Goal: Obtain resource: Download file/media

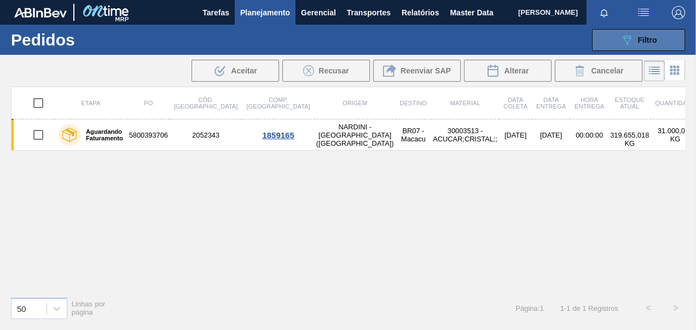
click at [632, 32] on button "089F7B8B-B2A5-4AFE-B5C0-19BA573D28AC Filtro" at bounding box center [638, 40] width 93 height 22
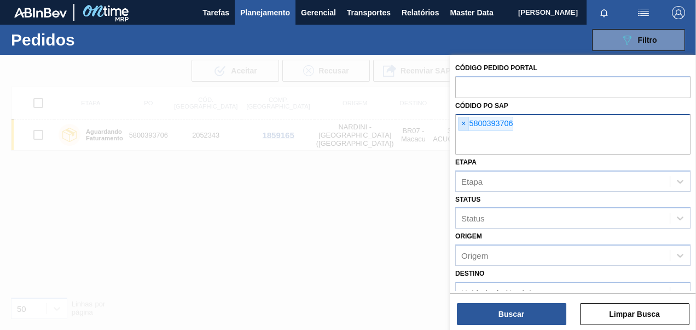
click at [461, 124] on span "×" at bounding box center [464, 123] width 10 height 13
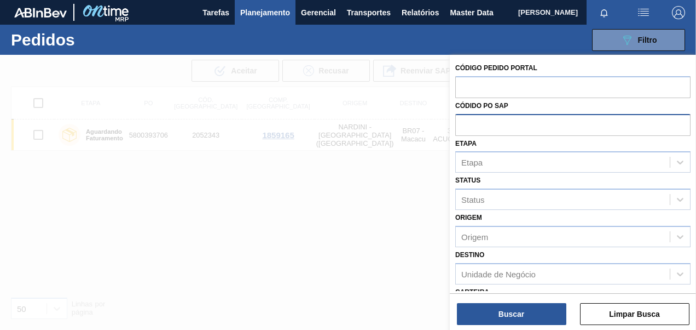
paste input "5800355533"
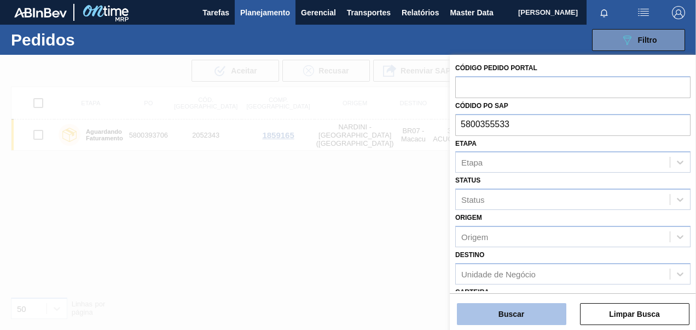
type input "5800355533"
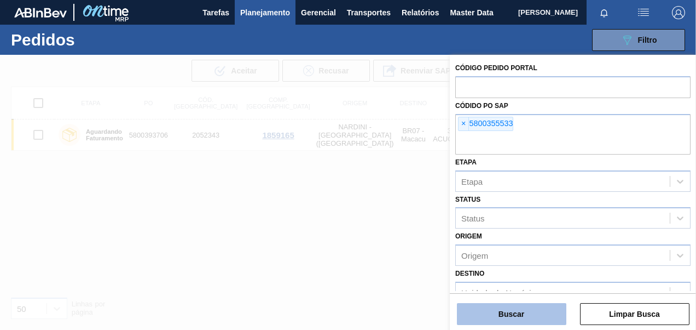
click at [531, 314] on button "Buscar" at bounding box center [511, 314] width 109 height 22
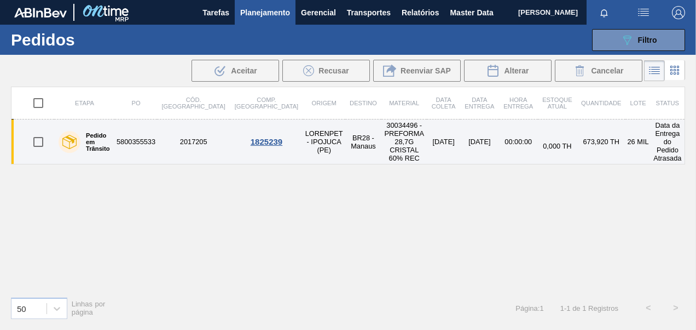
click at [136, 136] on td "5800355533" at bounding box center [136, 141] width 42 height 45
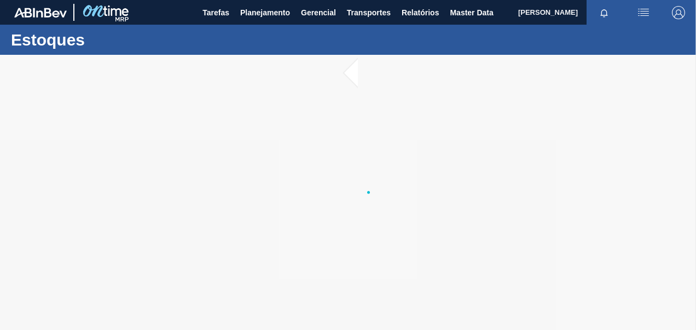
click at [135, 136] on div at bounding box center [348, 192] width 696 height 275
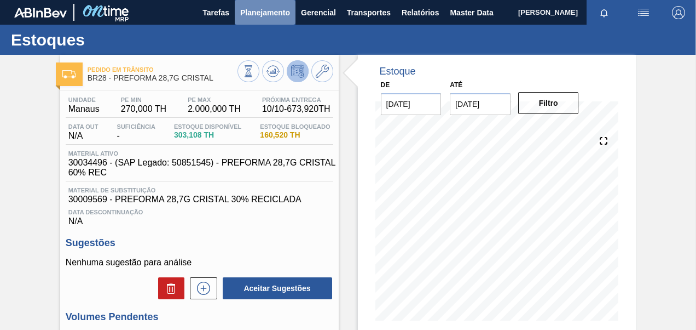
click at [286, 14] on span "Planejamento" at bounding box center [265, 12] width 50 height 13
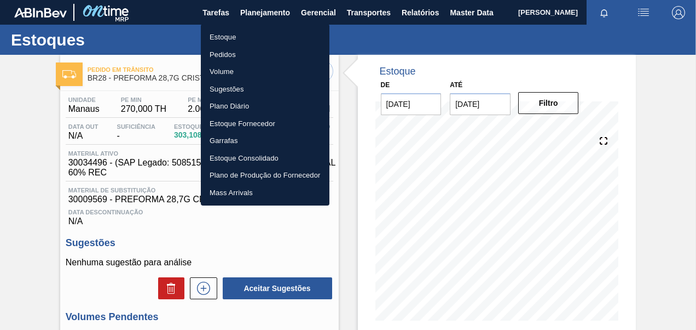
click at [233, 57] on li "Pedidos" at bounding box center [265, 55] width 129 height 18
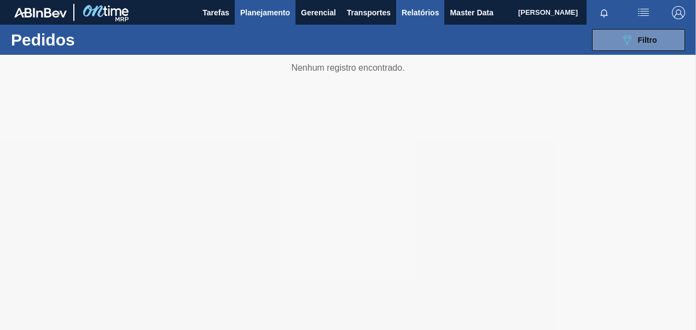
click at [422, 13] on span "Relatórios" at bounding box center [420, 12] width 37 height 13
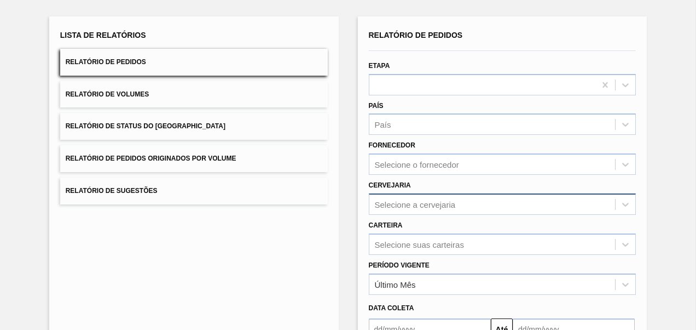
click at [416, 206] on div "Selecione a cervejaria" at bounding box center [503, 203] width 268 height 21
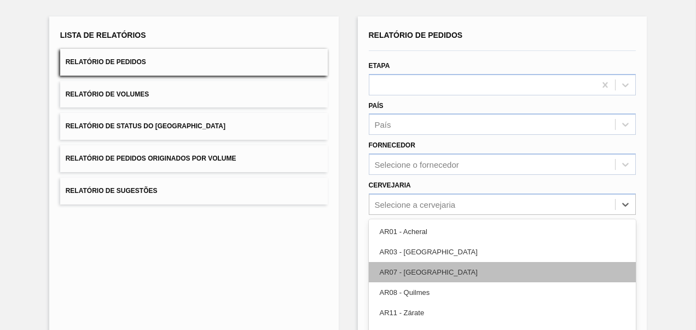
scroll to position [112, 0]
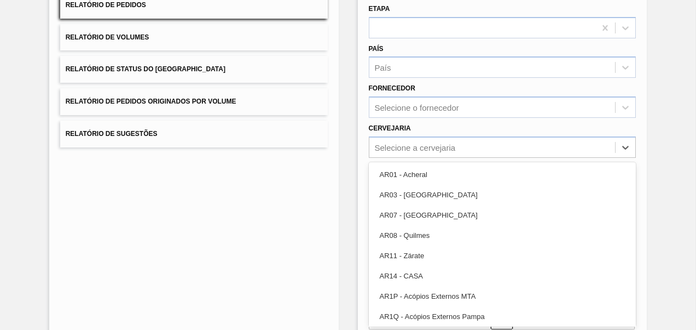
click at [345, 183] on div "Lista de Relatórios Relatório de Pedidos Relatório de Volumes Relatório de Stat…" at bounding box center [348, 169] width 696 height 452
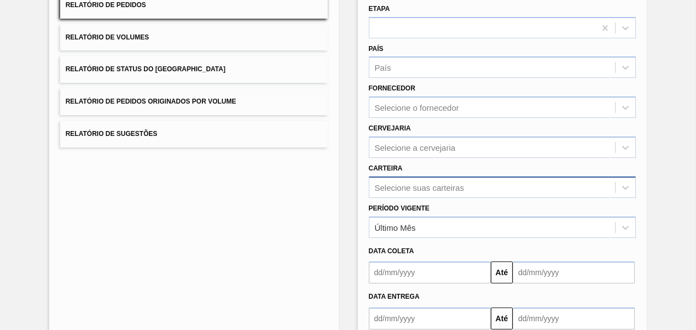
click at [420, 183] on div "Selecione suas carteiras" at bounding box center [503, 186] width 268 height 21
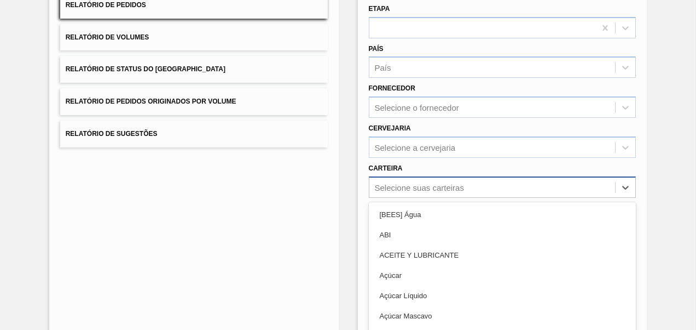
scroll to position [152, 0]
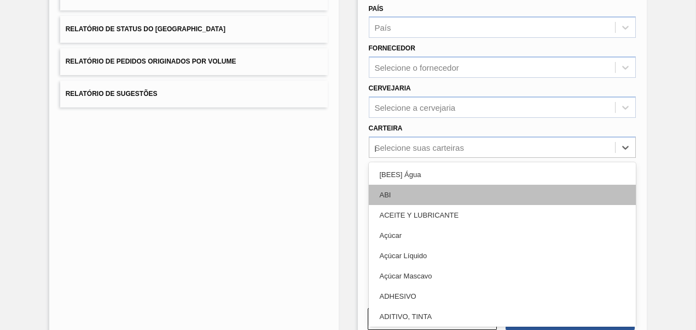
type input "pre"
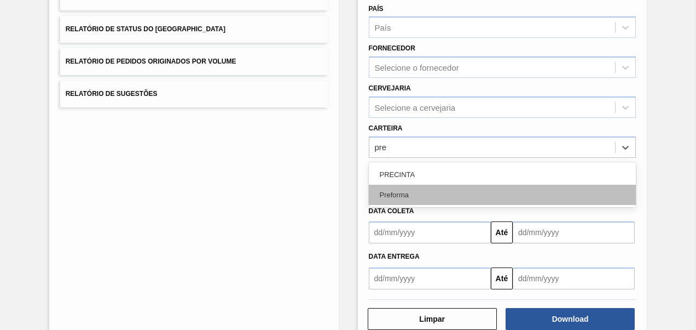
click at [424, 192] on div "Preforma" at bounding box center [503, 194] width 268 height 20
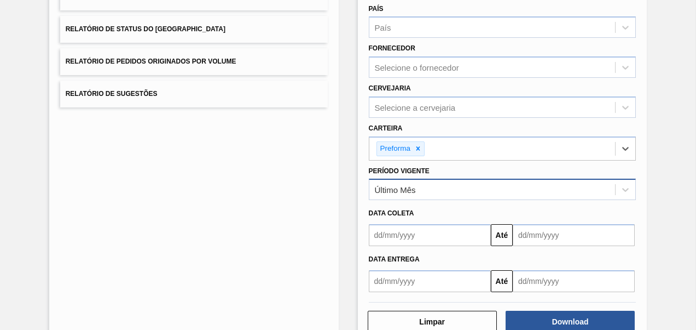
click at [420, 189] on div "Último Mês" at bounding box center [493, 190] width 246 height 16
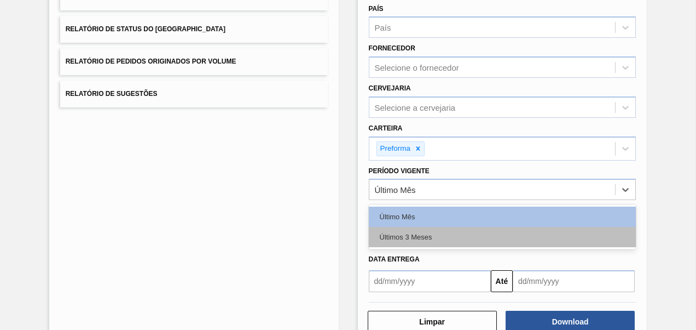
click at [422, 231] on div "Últimos 3 Meses" at bounding box center [503, 237] width 268 height 20
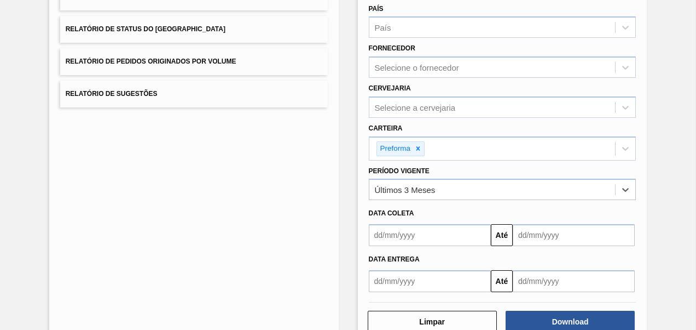
click at [417, 246] on div "Data Entrega Até" at bounding box center [503, 269] width 276 height 46
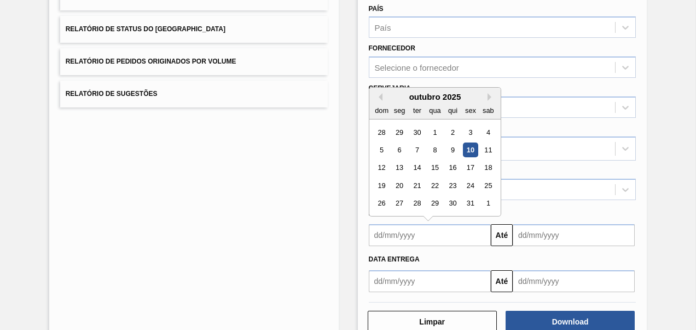
click at [416, 236] on input "text" at bounding box center [430, 235] width 122 height 22
click at [380, 97] on button "Previous Month" at bounding box center [379, 97] width 8 height 8
click at [400, 126] on div "1" at bounding box center [399, 132] width 15 height 15
type input "[DATE]"
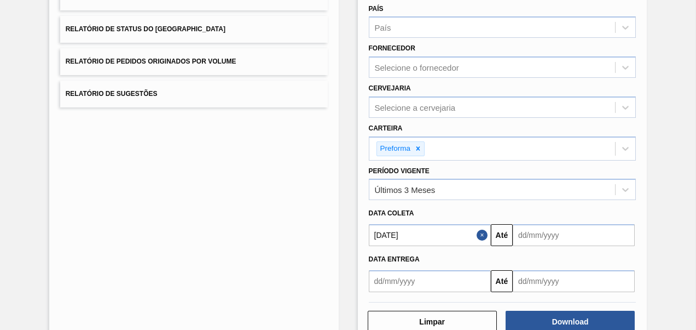
click at [570, 235] on input "text" at bounding box center [574, 235] width 122 height 22
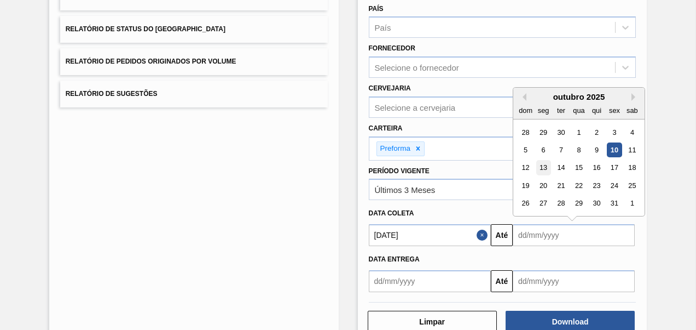
click at [544, 162] on div "13" at bounding box center [543, 167] width 15 height 15
type input "[DATE]"
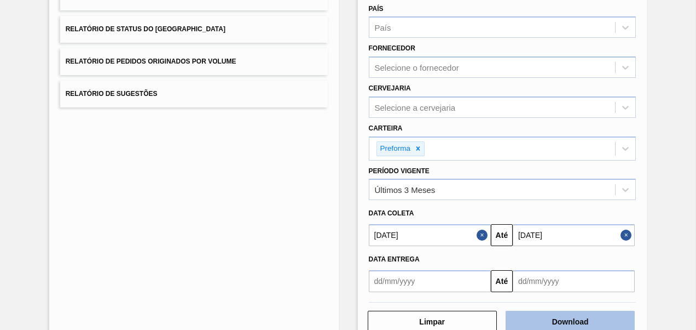
click at [539, 316] on button "Download" at bounding box center [570, 321] width 129 height 22
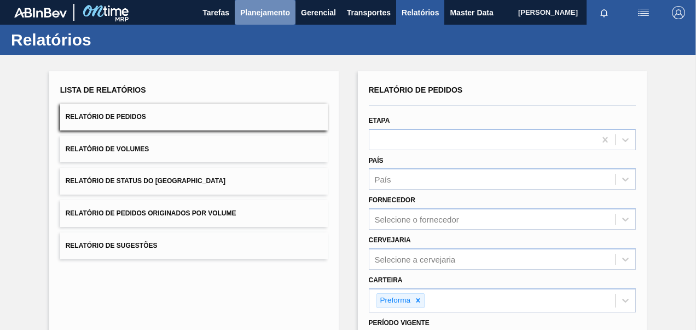
click at [264, 16] on span "Planejamento" at bounding box center [265, 12] width 50 height 13
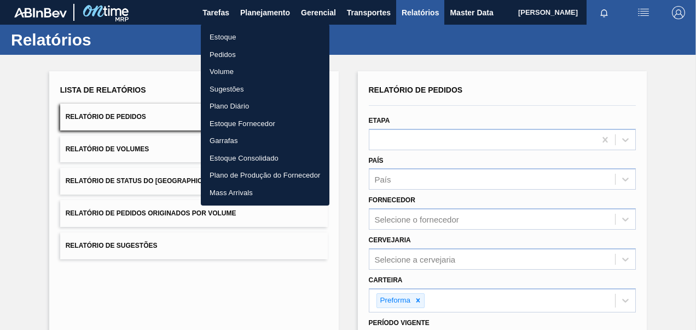
click at [228, 55] on li "Pedidos" at bounding box center [265, 55] width 129 height 18
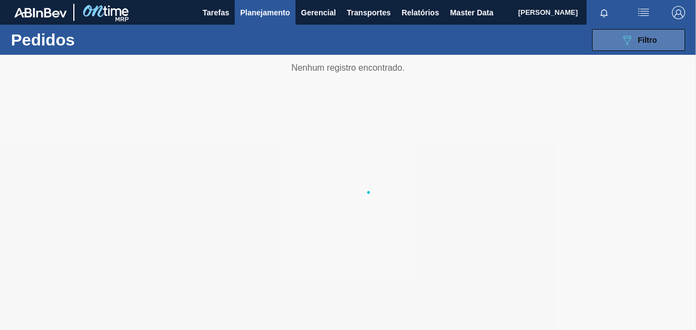
click at [614, 41] on button "089F7B8B-B2A5-4AFE-B5C0-19BA573D28AC Filtro" at bounding box center [638, 40] width 93 height 22
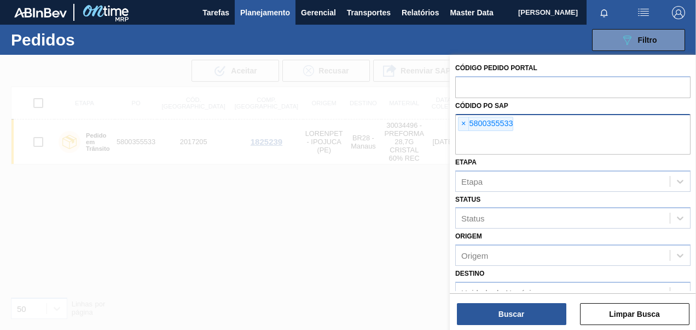
click at [463, 123] on span "×" at bounding box center [464, 123] width 10 height 13
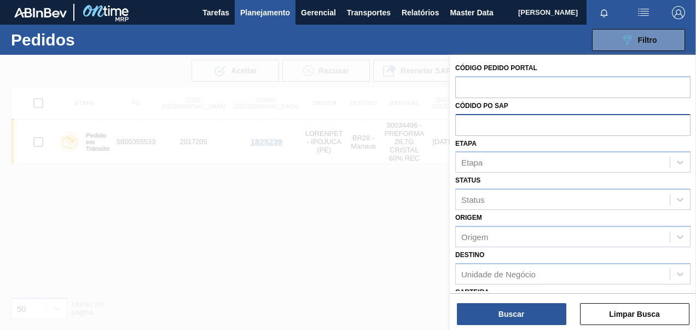
paste input "5800380136"
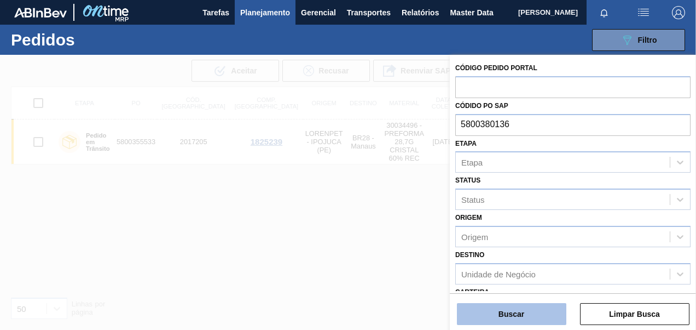
type input "5800380136"
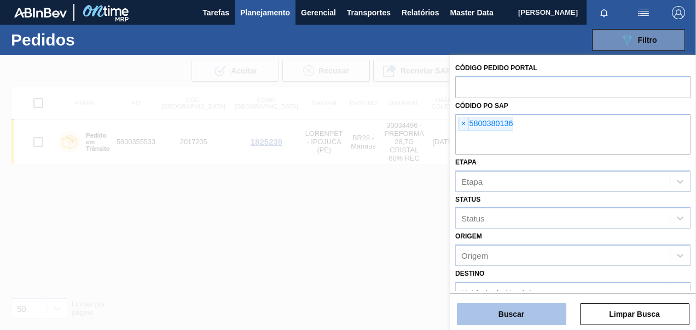
click at [513, 316] on button "Buscar" at bounding box center [511, 314] width 109 height 22
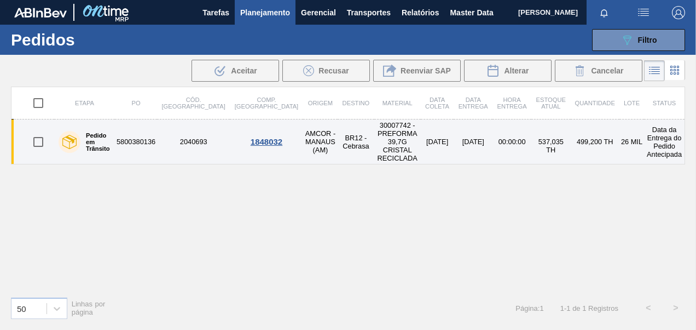
click at [128, 132] on td "5800380136" at bounding box center [136, 141] width 42 height 45
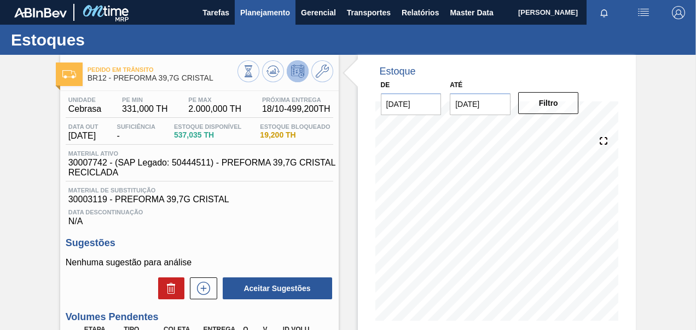
click at [256, 16] on span "Planejamento" at bounding box center [265, 12] width 50 height 13
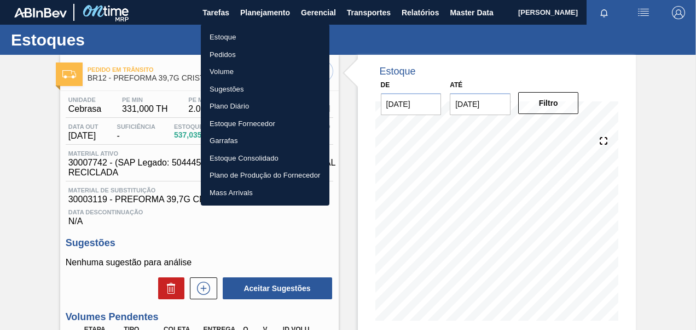
drag, startPoint x: 424, startPoint y: 15, endPoint x: 438, endPoint y: 15, distance: 14.2
click at [423, 15] on div at bounding box center [348, 165] width 696 height 330
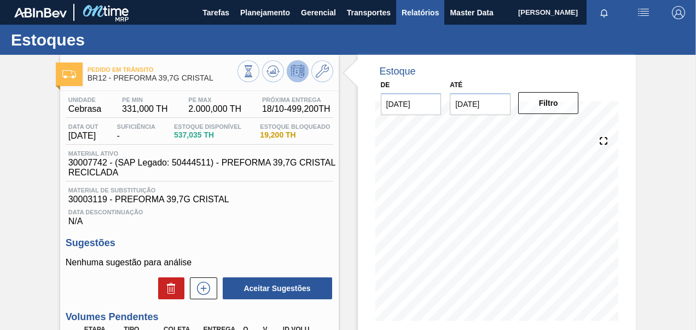
click at [415, 15] on span "Relatórios" at bounding box center [420, 12] width 37 height 13
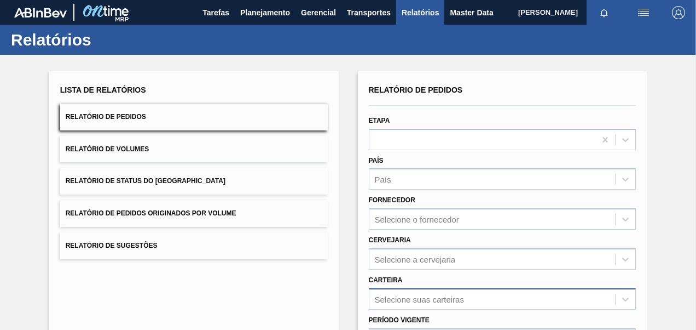
click at [406, 297] on div "Selecione suas carteiras" at bounding box center [503, 298] width 268 height 21
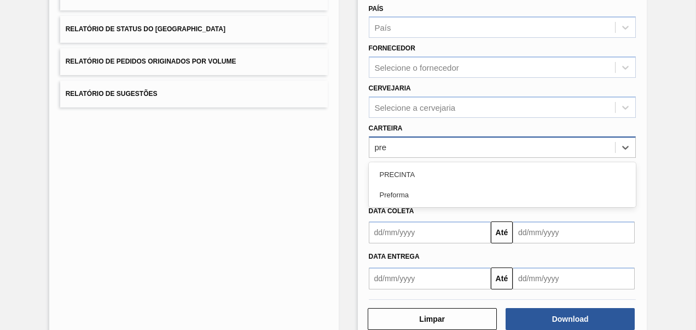
type input "pref"
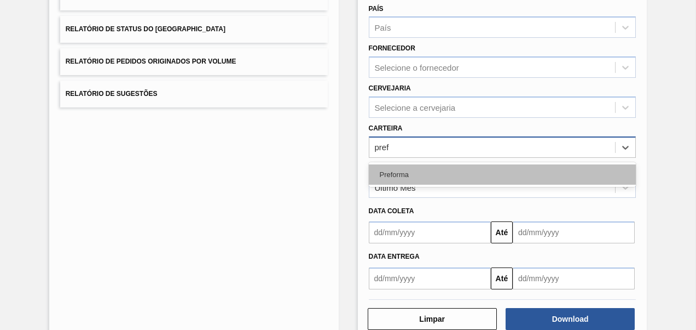
click at [485, 174] on div "Preforma" at bounding box center [503, 174] width 268 height 20
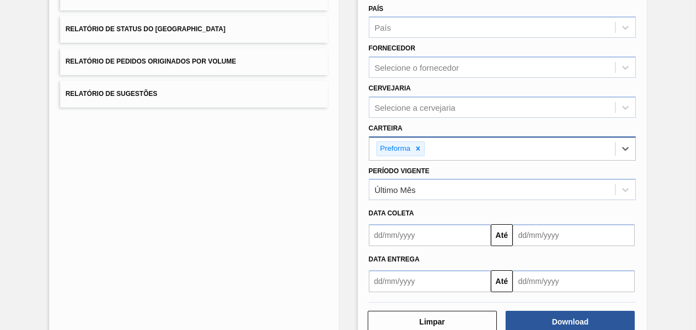
click at [412, 233] on input "text" at bounding box center [430, 235] width 122 height 22
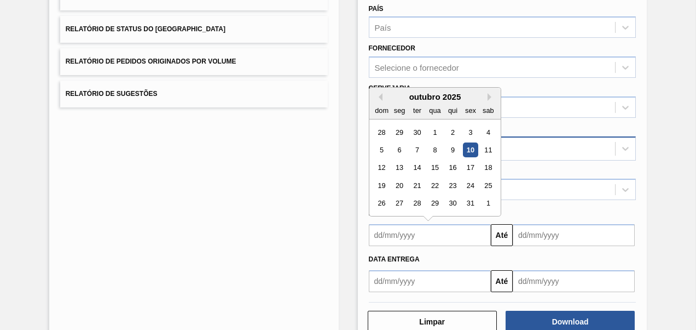
click at [376, 101] on div "dom seg ter qua qui sex sab" at bounding box center [435, 110] width 131 height 18
click at [381, 90] on div "outubro 2025 dom seg ter qua qui sex sab" at bounding box center [435, 104] width 131 height 32
click at [380, 94] on button "Previous Month" at bounding box center [379, 97] width 8 height 8
click at [400, 127] on div "1" at bounding box center [399, 132] width 15 height 15
type input "[DATE]"
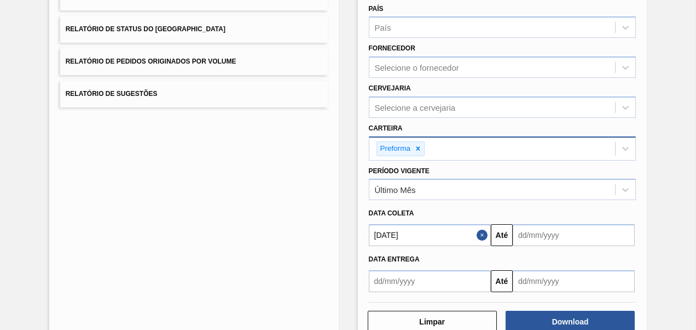
click at [552, 234] on input "text" at bounding box center [574, 235] width 122 height 22
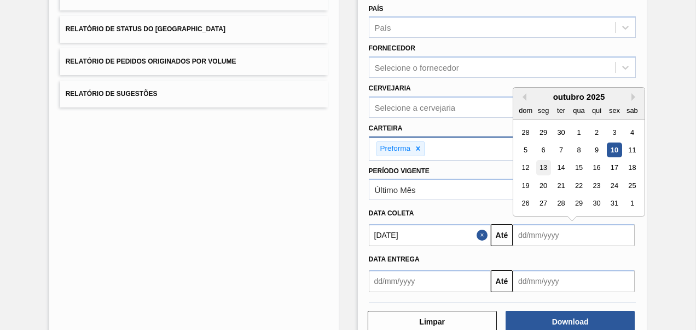
click at [543, 166] on div "13" at bounding box center [543, 167] width 15 height 15
type input "[DATE]"
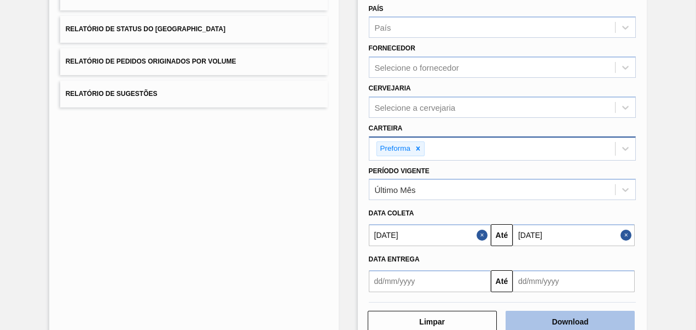
click at [540, 320] on button "Download" at bounding box center [570, 321] width 129 height 22
click at [108, 183] on div "Lista de Relatórios Relatório de Pedidos Relatório de Volumes Relatório de Stat…" at bounding box center [194, 132] width 290 height 425
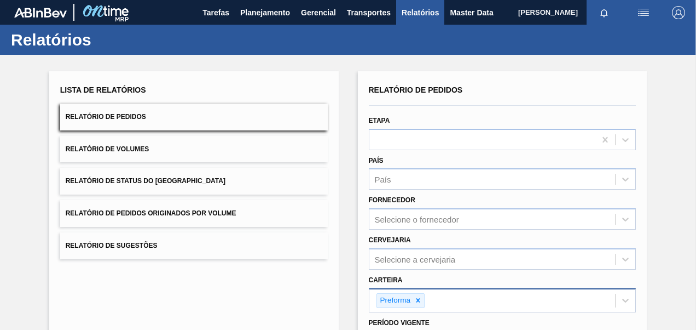
click at [140, 210] on span "Relatório de Pedidos Originados por Volume" at bounding box center [151, 213] width 171 height 8
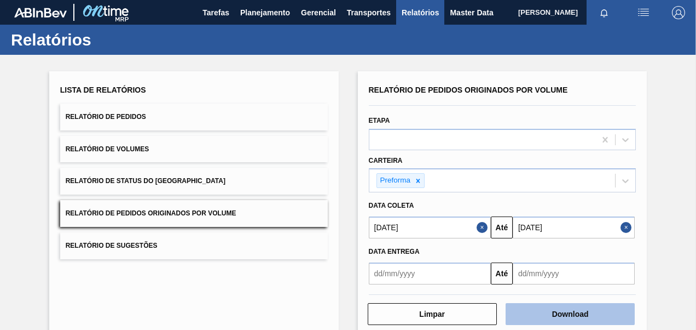
click at [580, 309] on button "Download" at bounding box center [570, 314] width 129 height 22
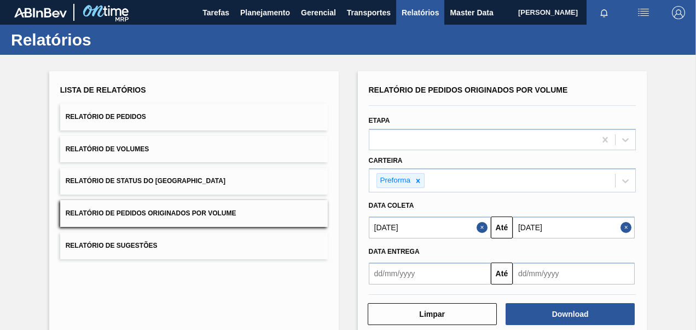
click at [202, 222] on button "Relatório de Pedidos Originados por Volume" at bounding box center [194, 213] width 268 height 27
click at [418, 183] on icon at bounding box center [418, 181] width 8 height 8
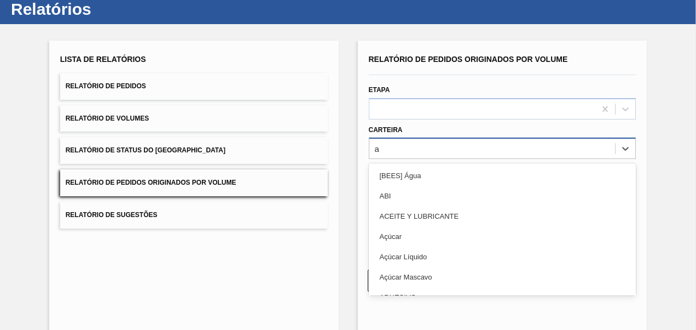
scroll to position [33, 0]
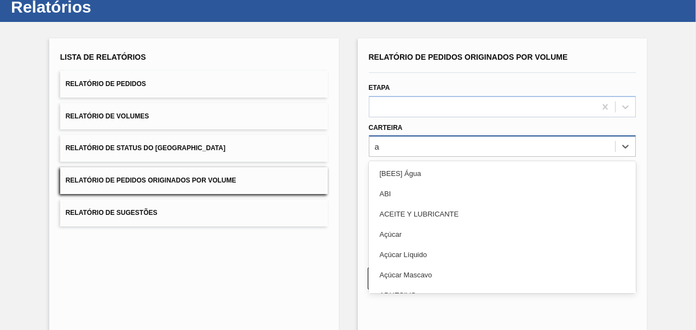
type input "aç"
click at [417, 182] on div "Açúcar" at bounding box center [503, 173] width 268 height 20
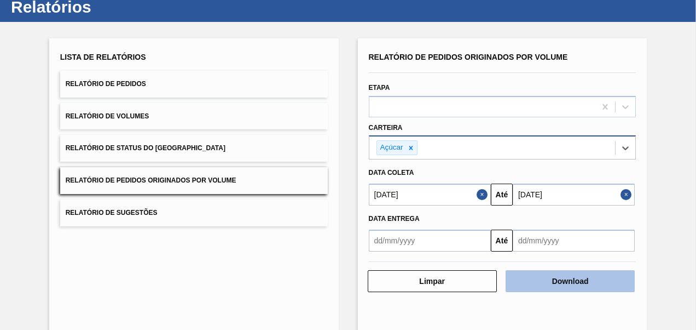
click at [559, 280] on button "Download" at bounding box center [570, 281] width 129 height 22
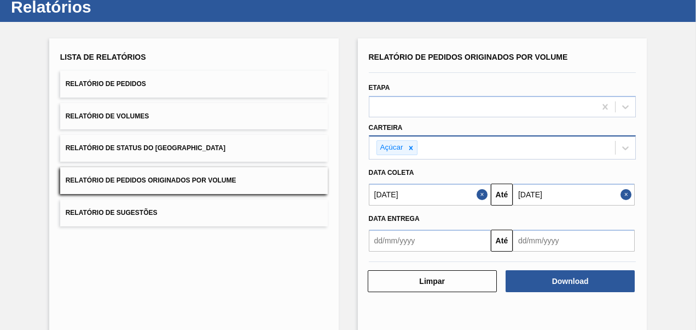
scroll to position [0, 0]
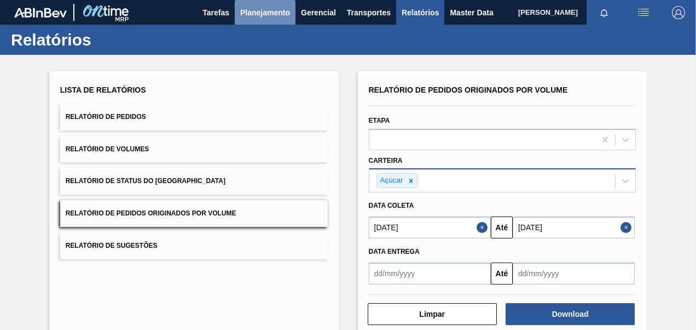
click at [268, 18] on span "Planejamento" at bounding box center [265, 12] width 50 height 13
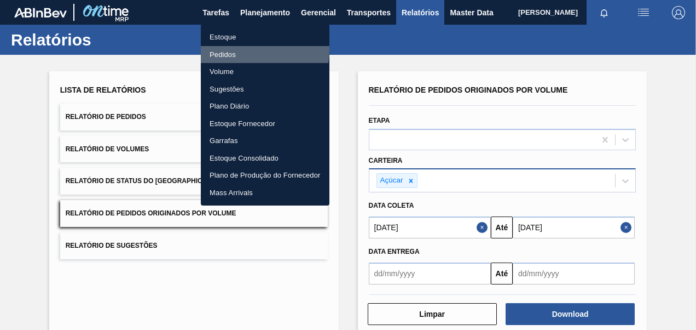
click at [227, 49] on li "Pedidos" at bounding box center [265, 55] width 129 height 18
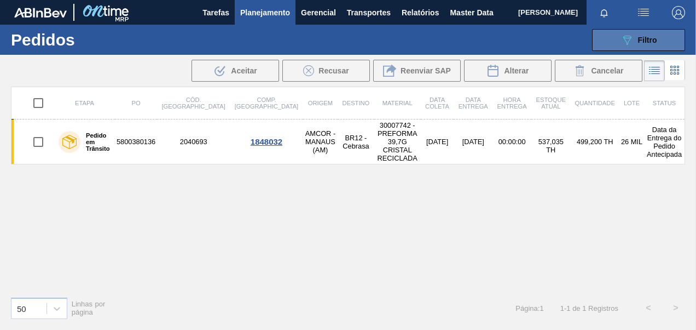
click at [658, 42] on button "089F7B8B-B2A5-4AFE-B5C0-19BA573D28AC Filtro" at bounding box center [638, 40] width 93 height 22
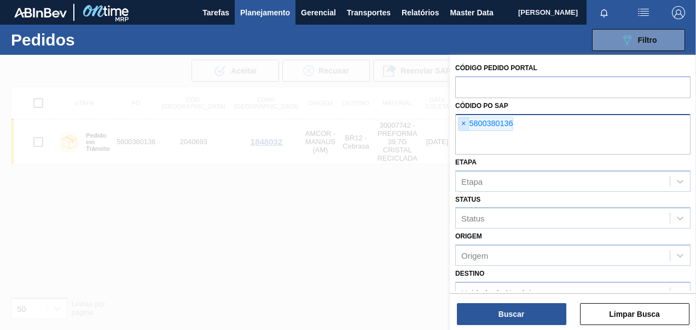
click at [462, 122] on span "×" at bounding box center [464, 123] width 10 height 13
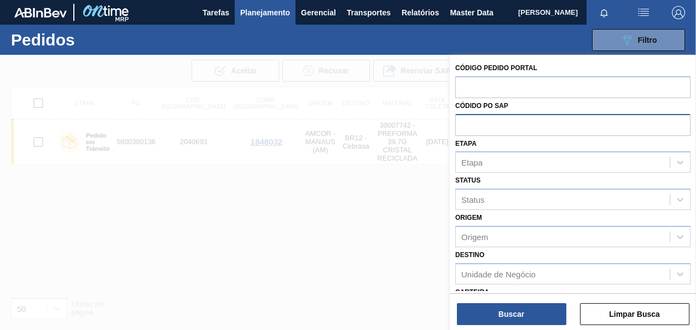
paste input "5800393684"
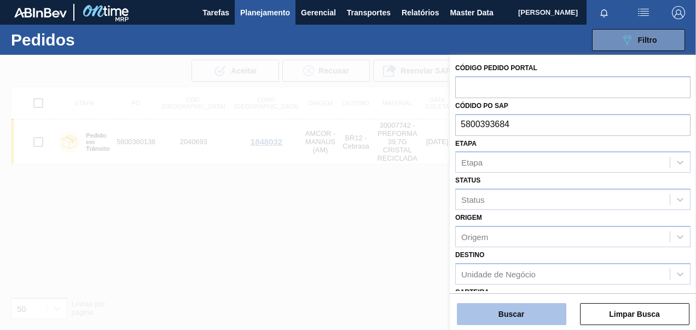
type input "5800393684"
click at [521, 315] on button "Buscar" at bounding box center [511, 314] width 109 height 22
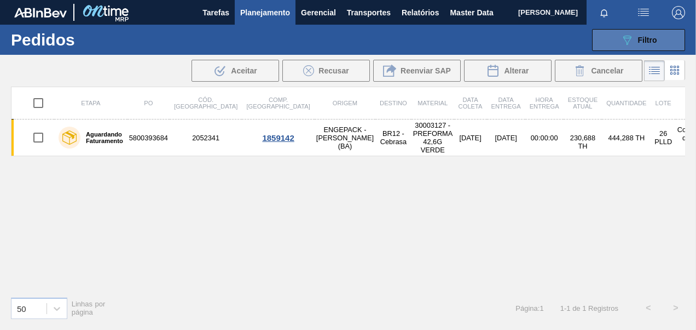
click at [637, 30] on button "089F7B8B-B2A5-4AFE-B5C0-19BA573D28AC Filtro" at bounding box center [638, 40] width 93 height 22
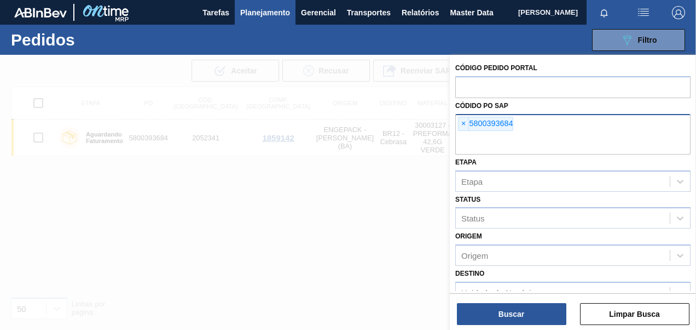
drag, startPoint x: 463, startPoint y: 125, endPoint x: 477, endPoint y: 125, distance: 14.2
click at [463, 124] on span "×" at bounding box center [464, 123] width 10 height 13
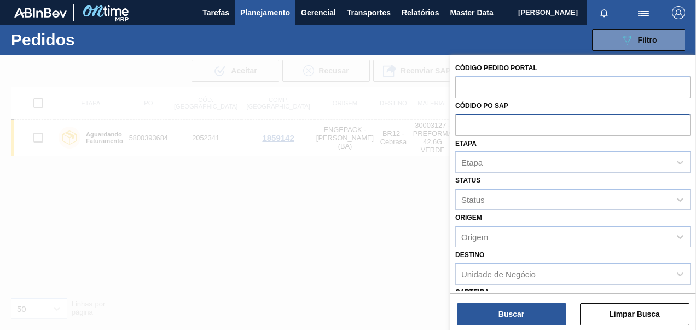
click at [478, 125] on input "text" at bounding box center [572, 124] width 235 height 21
paste input "5800393684"
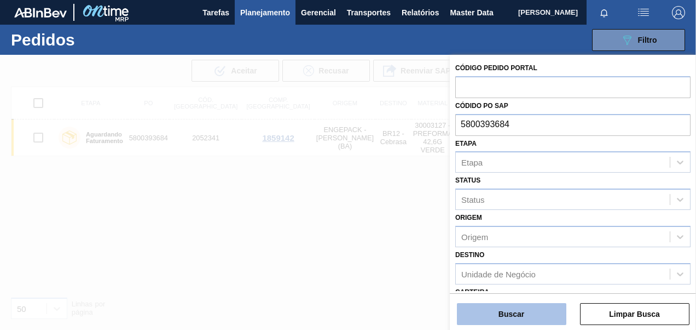
type input "5800393684"
click at [528, 310] on button "Buscar" at bounding box center [511, 314] width 109 height 22
